Goal: Information Seeking & Learning: Learn about a topic

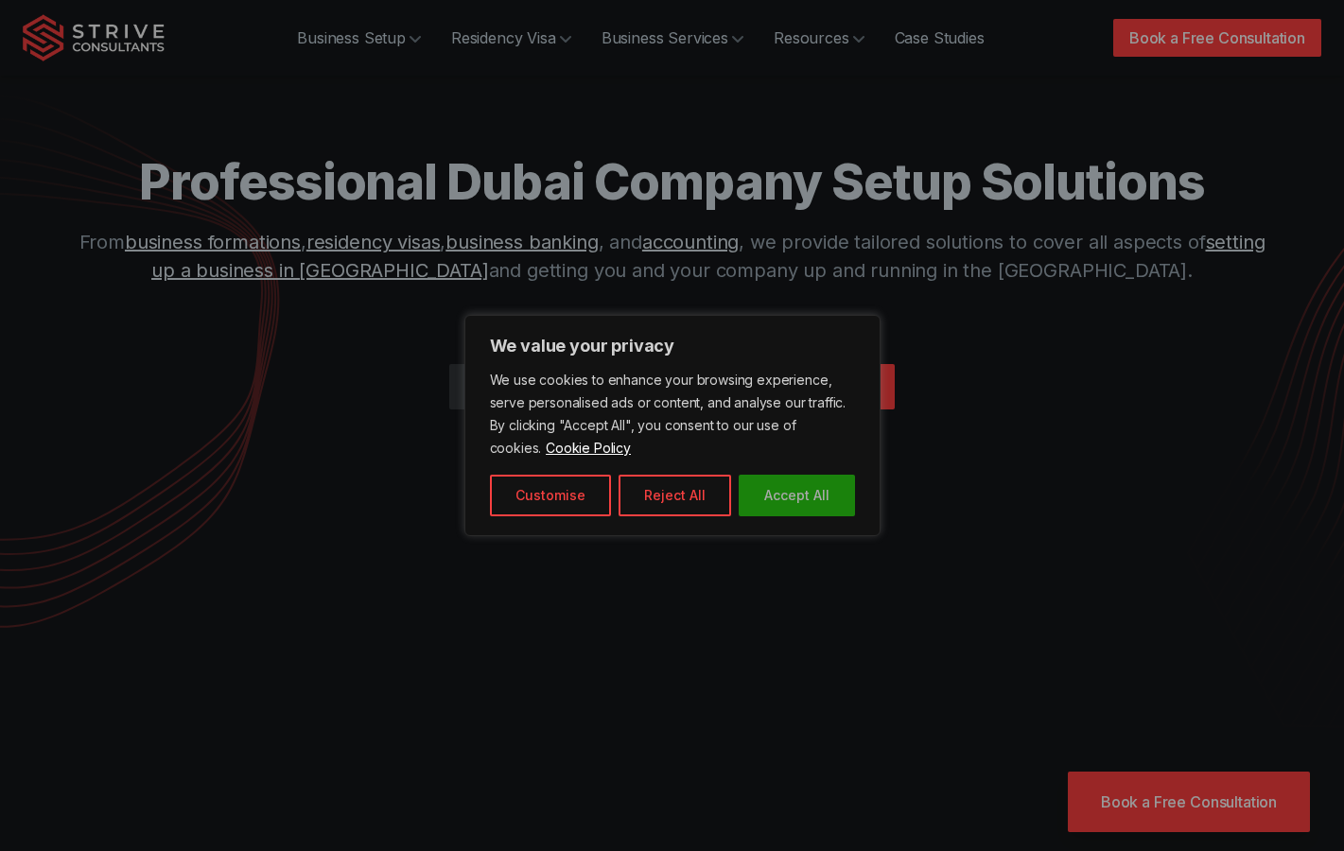
click at [802, 495] on button "Accept All" at bounding box center [797, 496] width 116 height 42
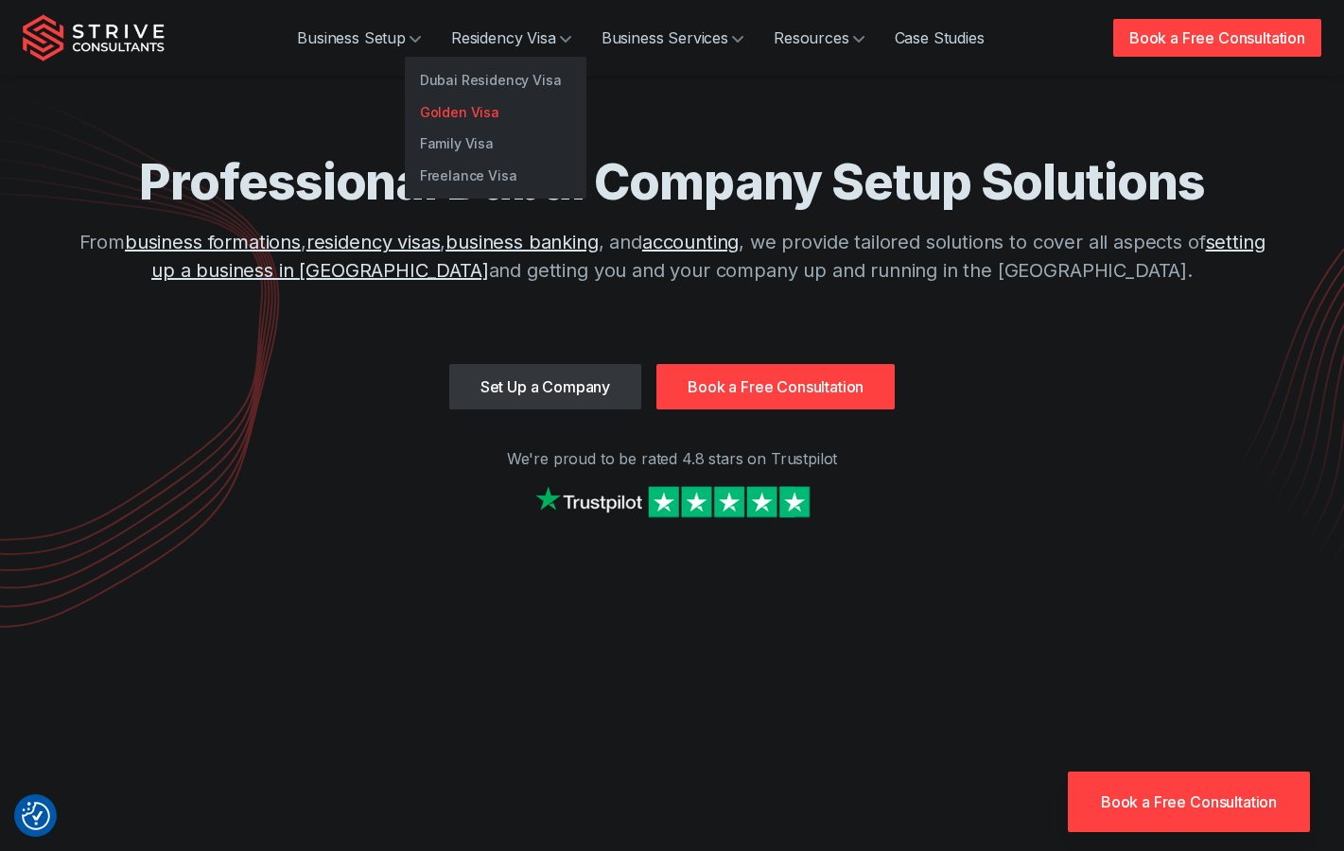
click at [465, 110] on link "Golden Visa" at bounding box center [496, 112] width 182 height 32
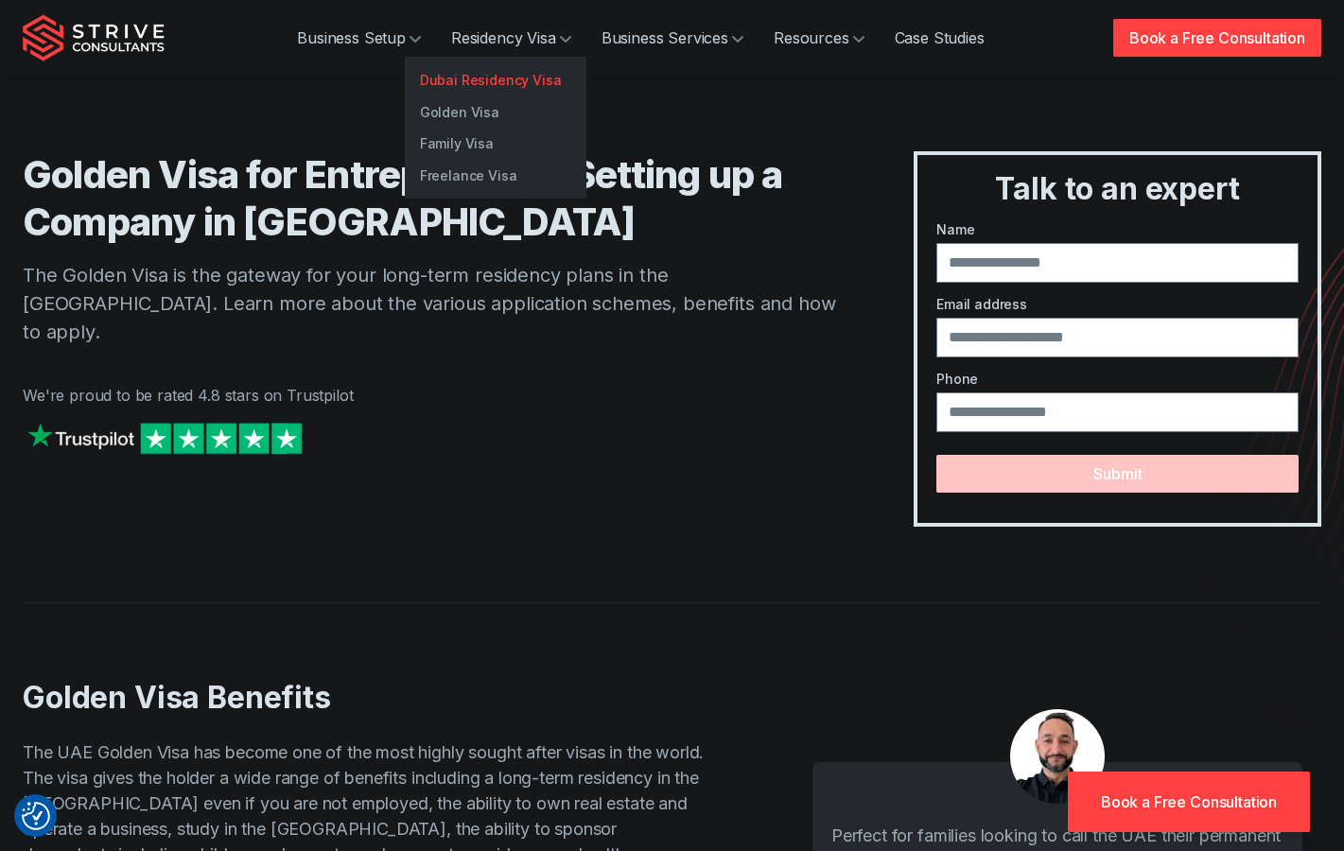
click at [466, 77] on link "Dubai Residency Visa" at bounding box center [496, 80] width 182 height 32
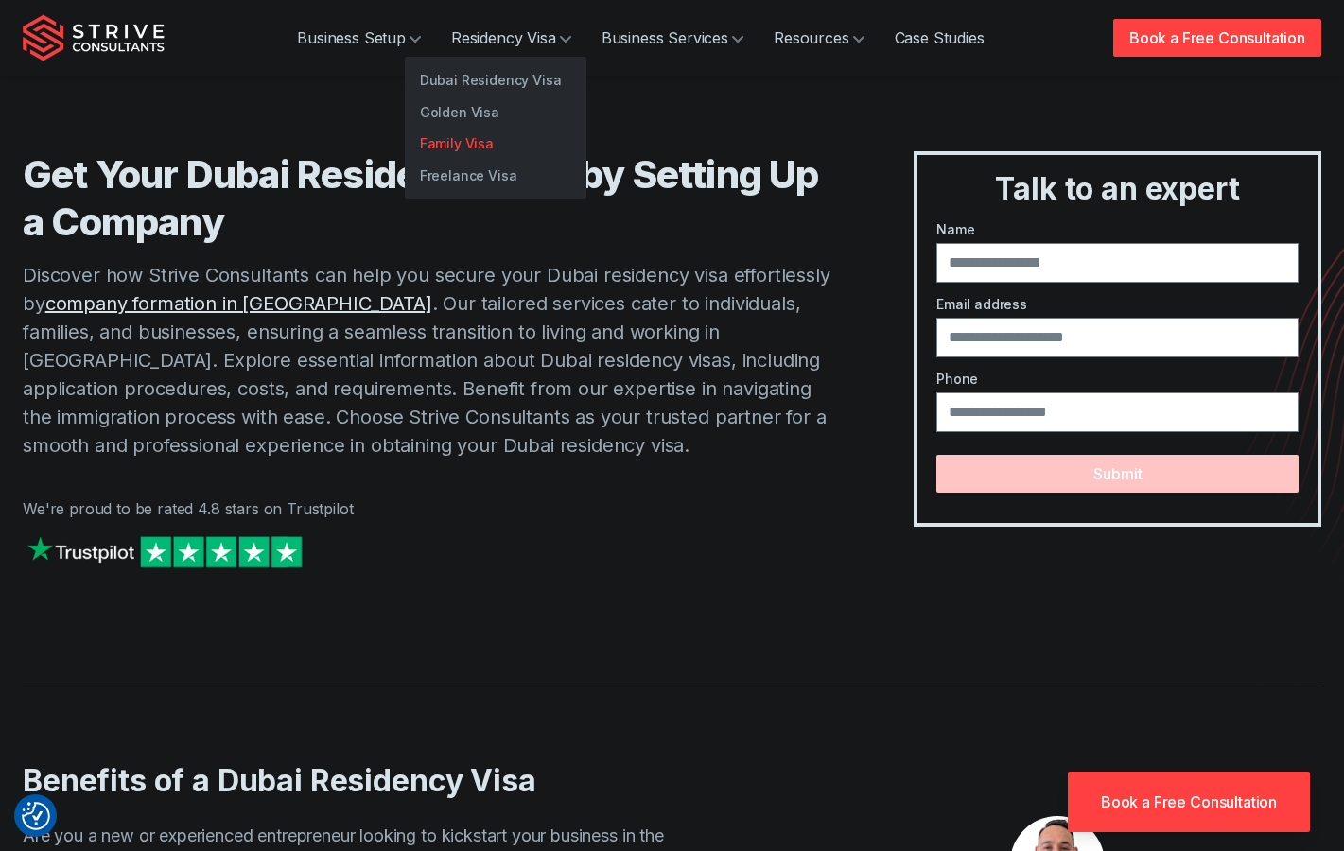
click at [446, 138] on link "Family Visa" at bounding box center [496, 144] width 182 height 32
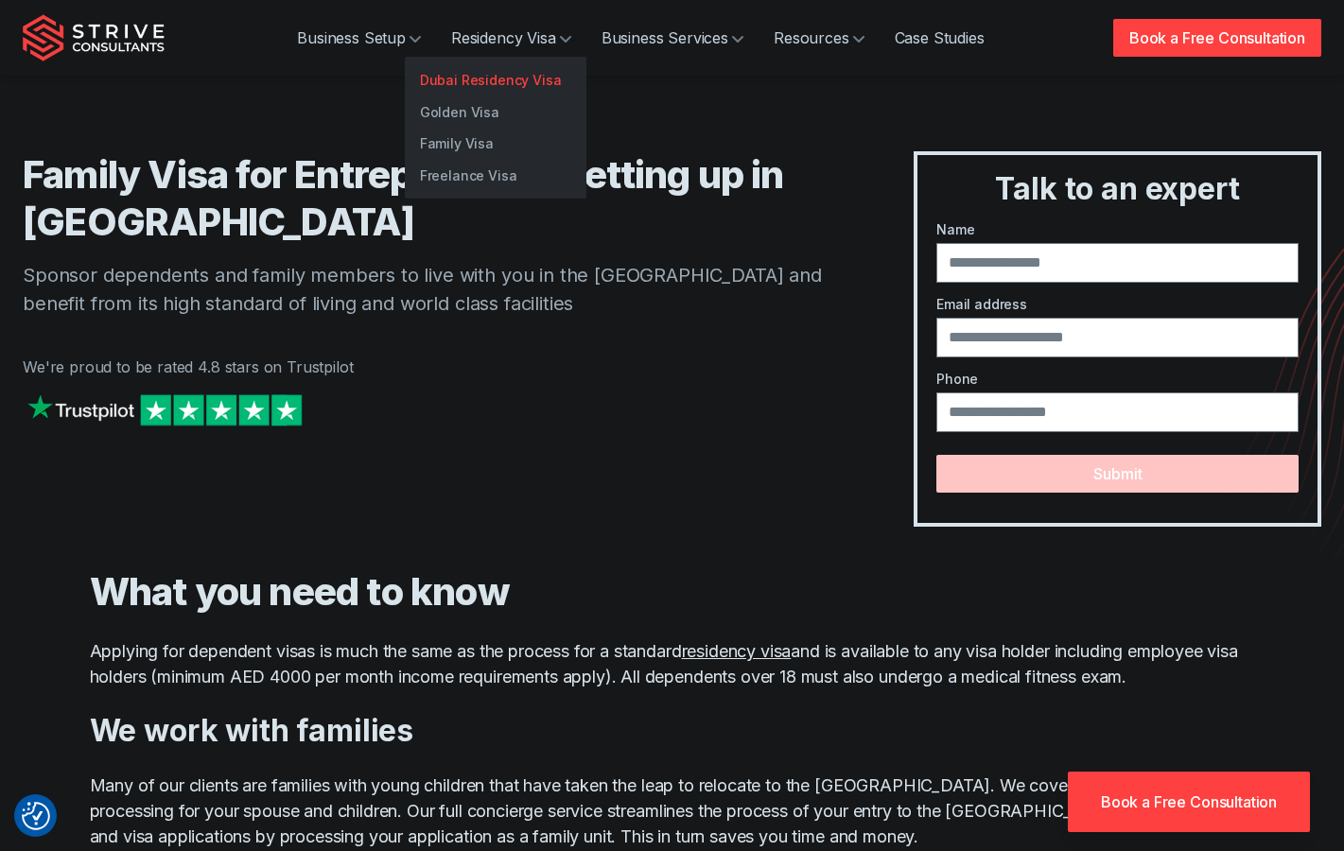
click at [474, 78] on link "Dubai Residency Visa" at bounding box center [496, 80] width 182 height 32
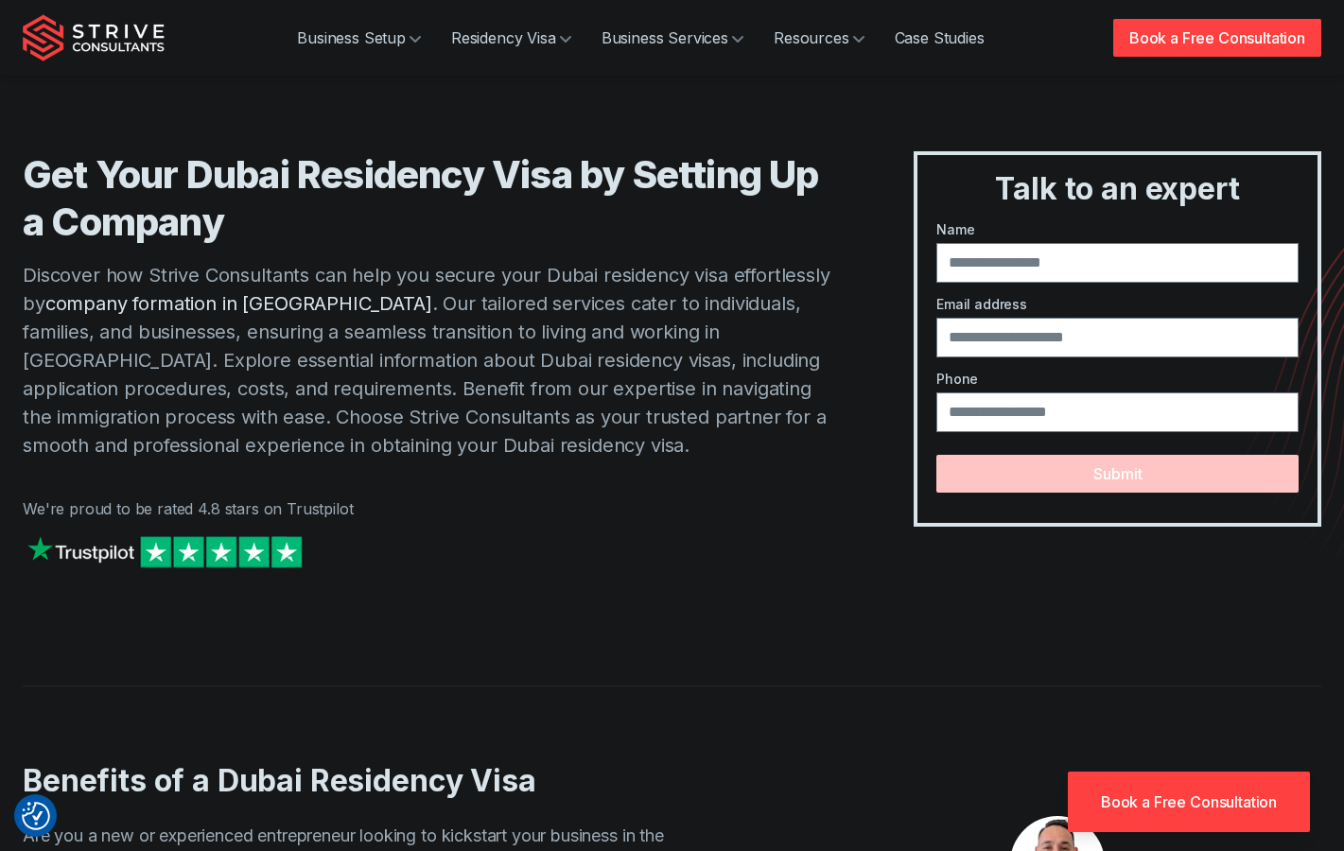
click at [161, 304] on link "company formation in Dubai" at bounding box center [238, 303] width 387 height 23
